Goal: Navigation & Orientation: Find specific page/section

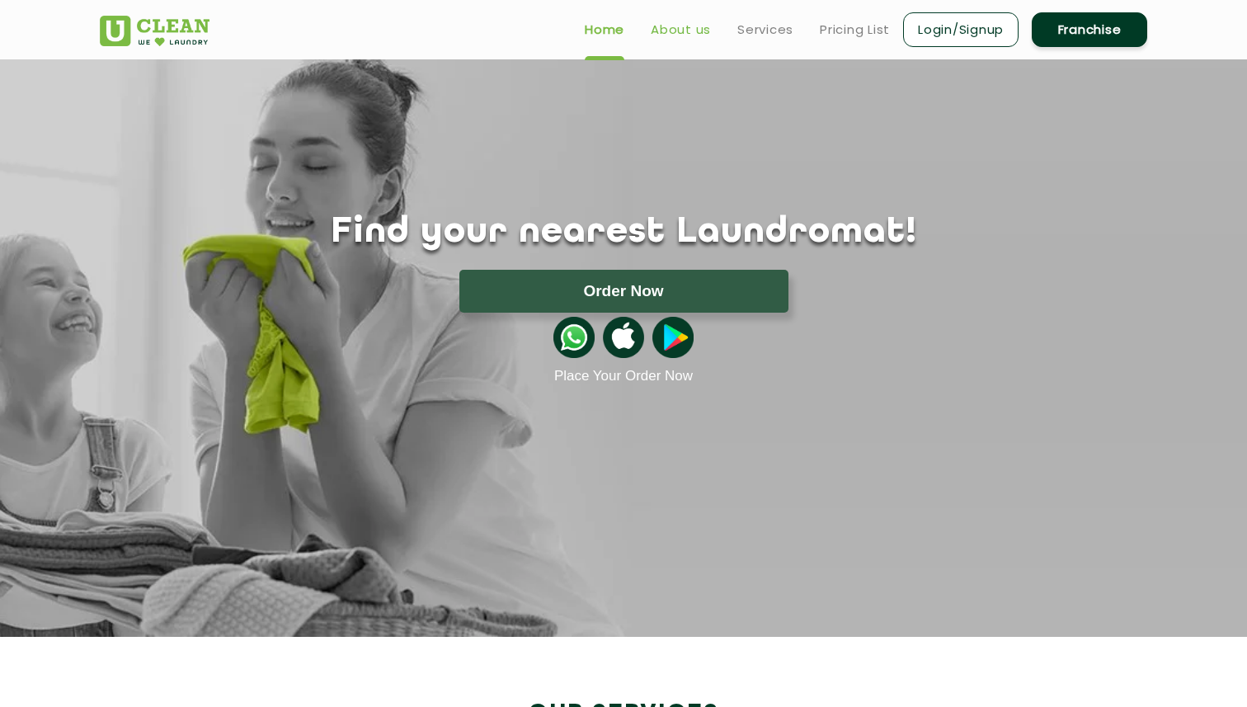
click at [687, 30] on link "About us" at bounding box center [680, 30] width 60 height 20
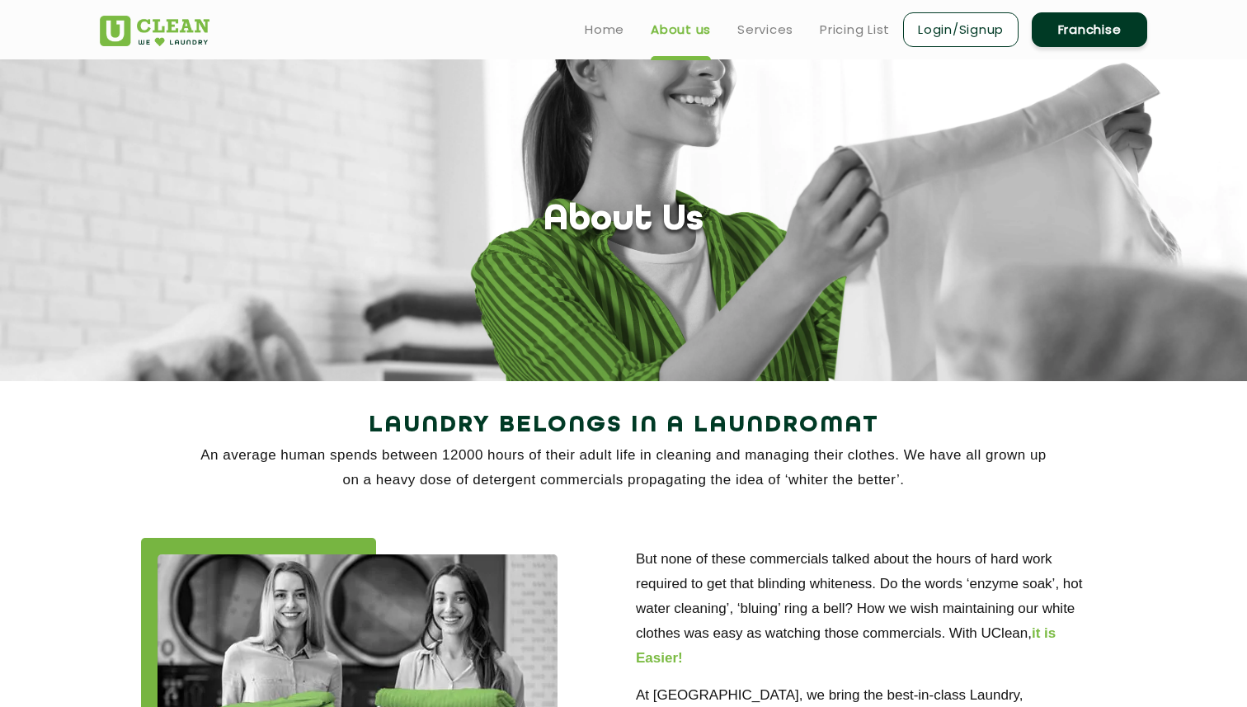
click at [165, 28] on img at bounding box center [155, 31] width 110 height 31
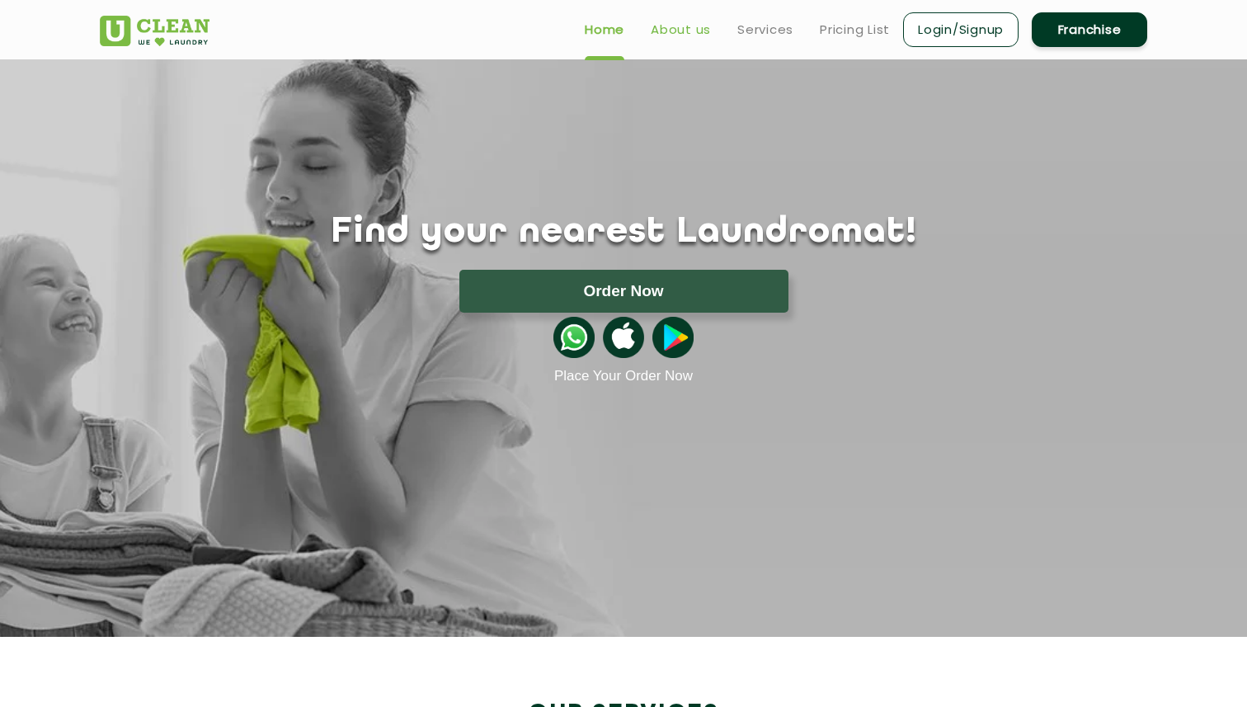
click at [685, 32] on link "About us" at bounding box center [680, 30] width 60 height 20
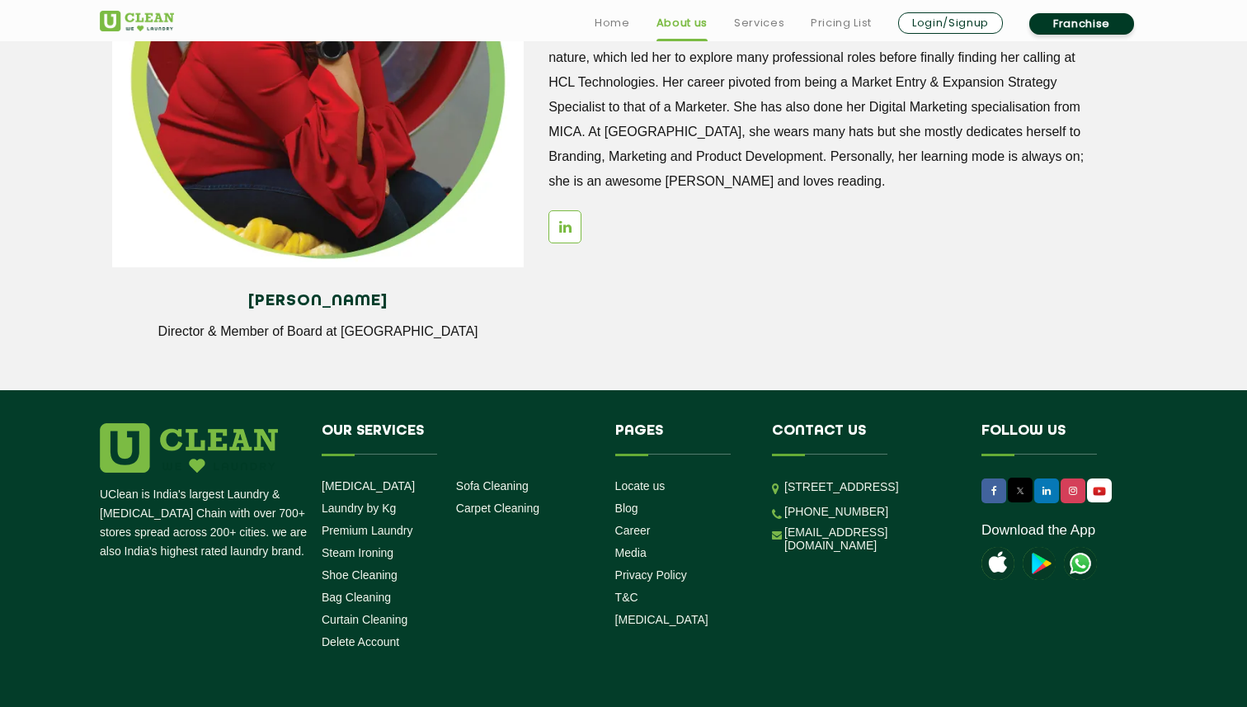
scroll to position [2240, 0]
